Goal: Information Seeking & Learning: Compare options

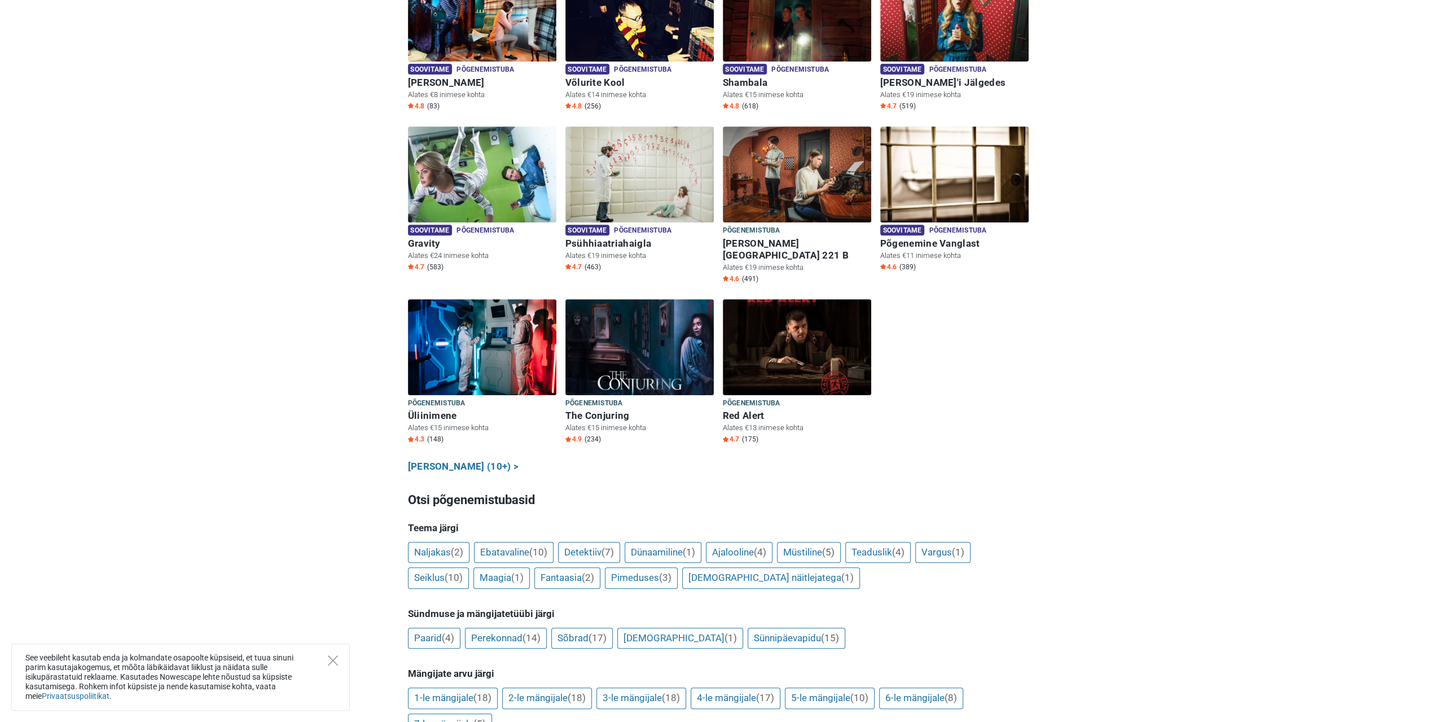
scroll to position [451, 0]
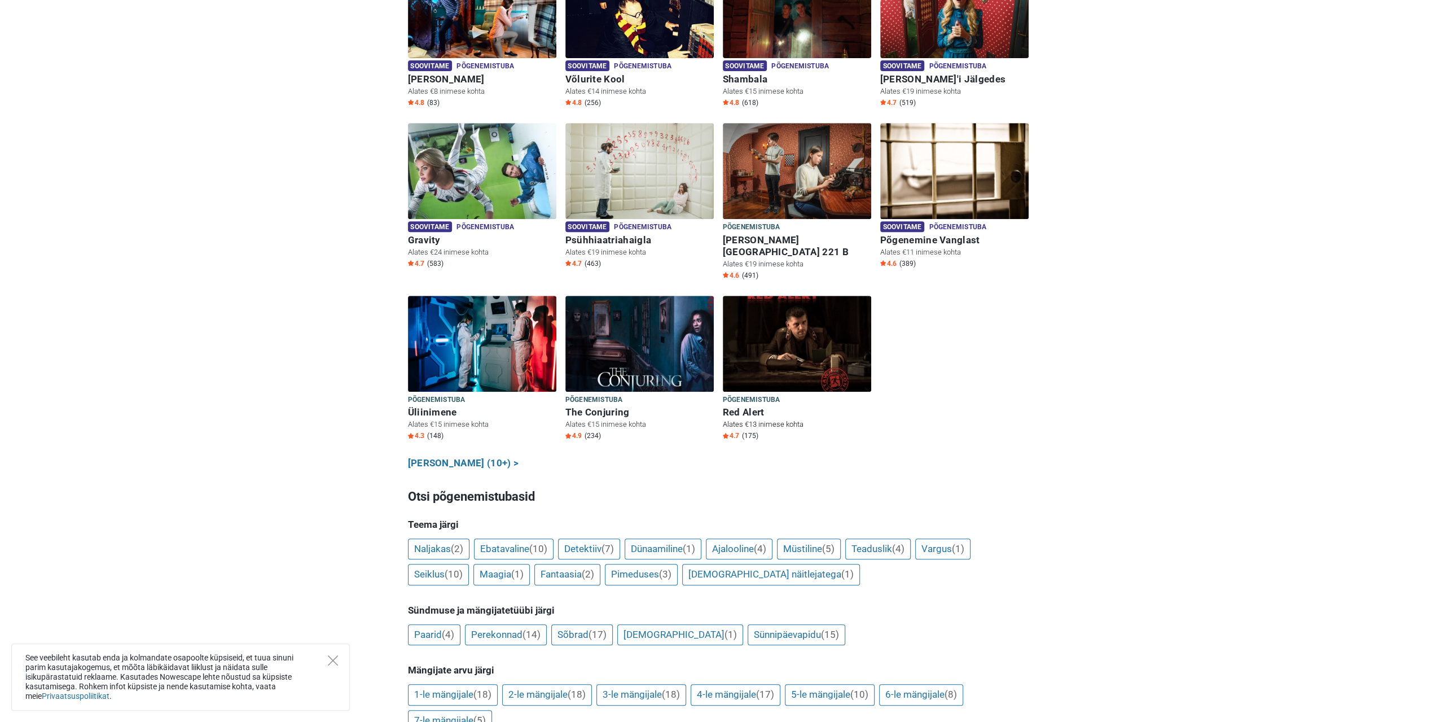
click at [756, 406] on h6 "Red Alert" at bounding box center [797, 412] width 148 height 12
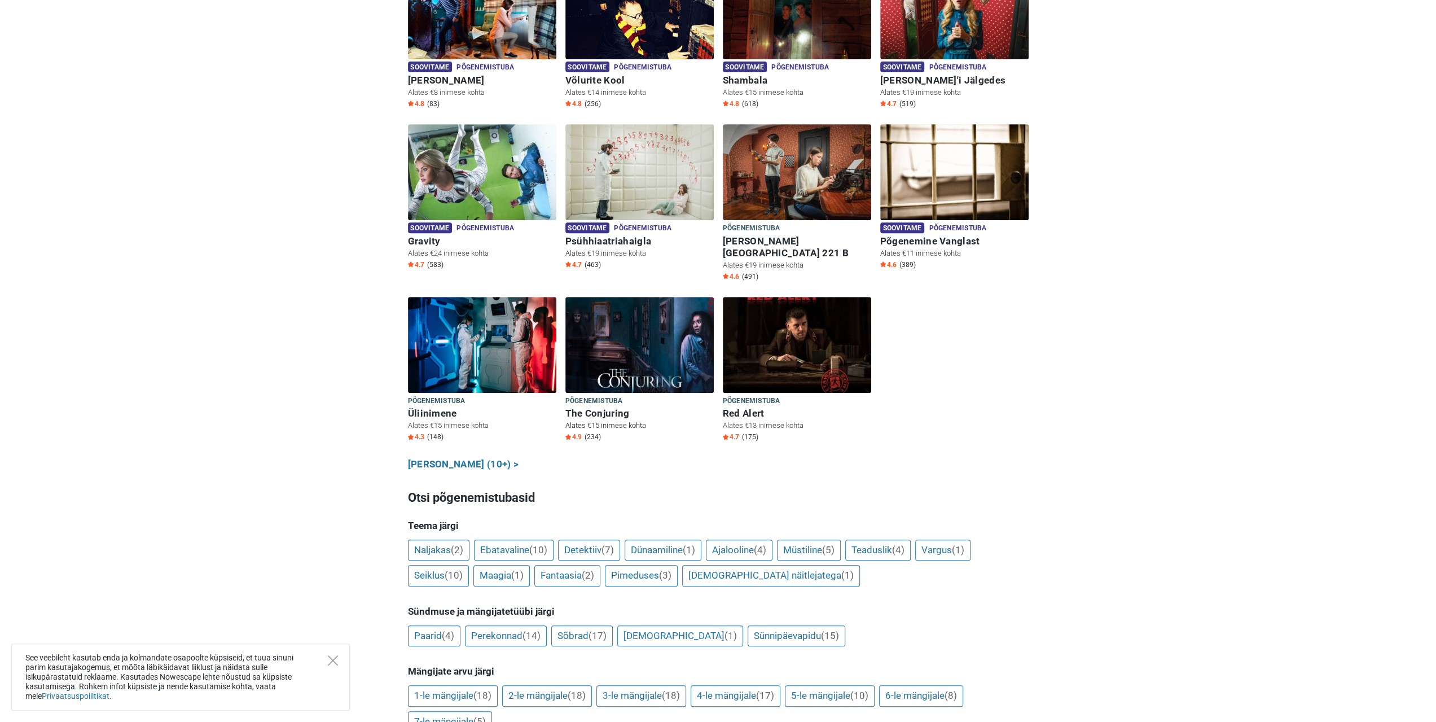
click at [608, 407] on h6 "The Conjuring" at bounding box center [639, 413] width 148 height 12
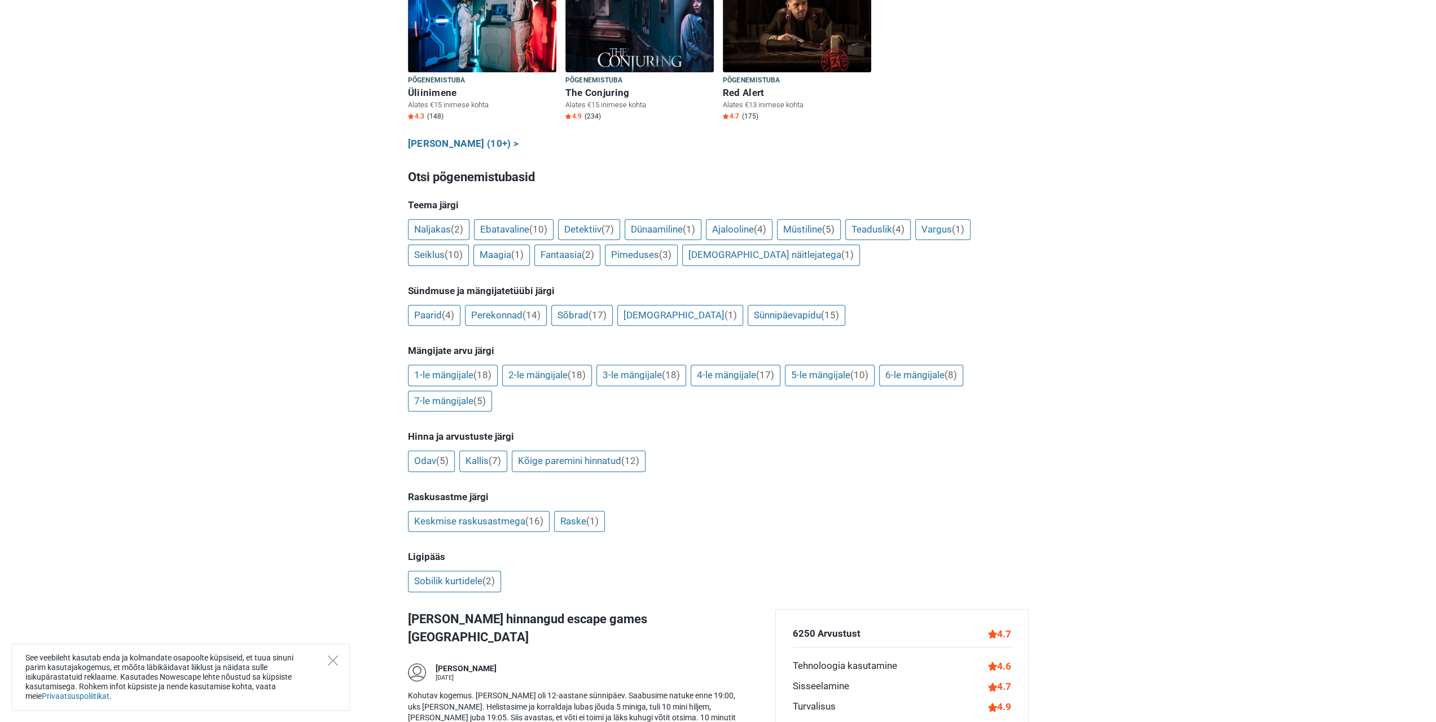
scroll to position [788, 0]
